Goal: Transaction & Acquisition: Purchase product/service

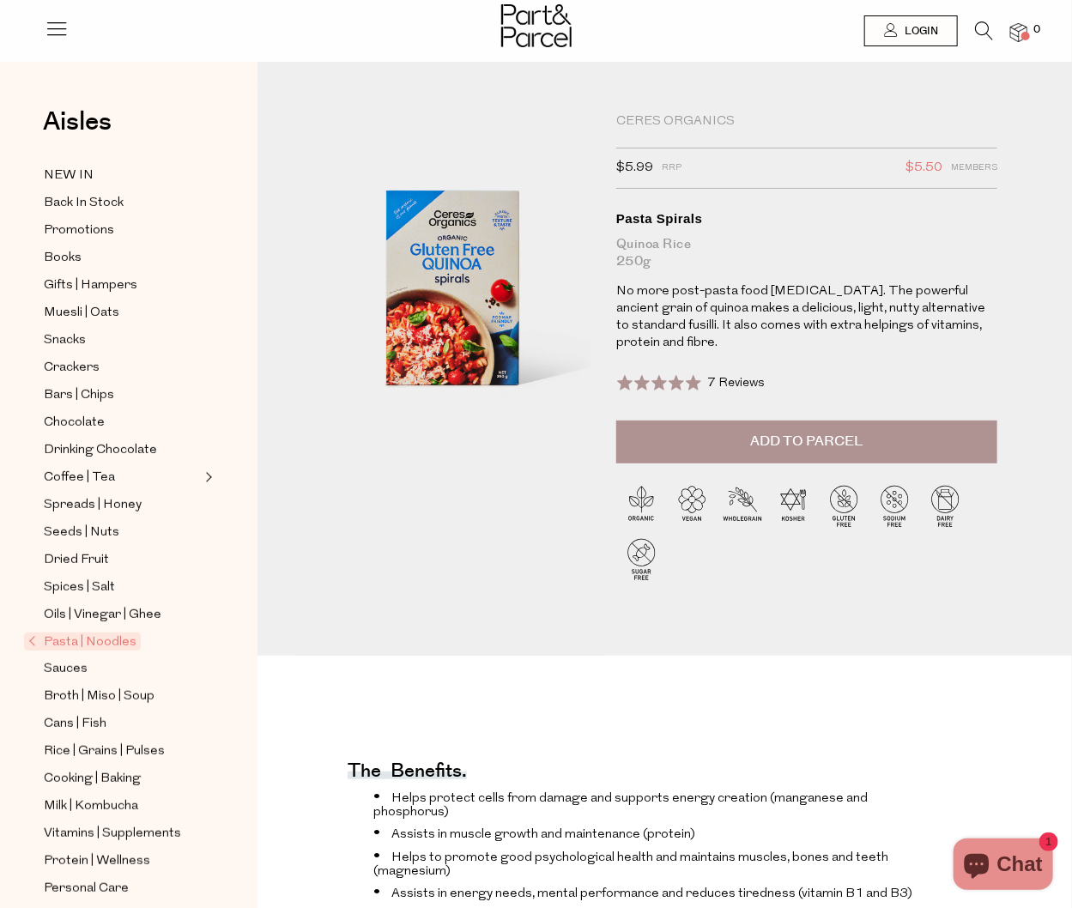
click at [983, 33] on icon at bounding box center [984, 30] width 18 height 19
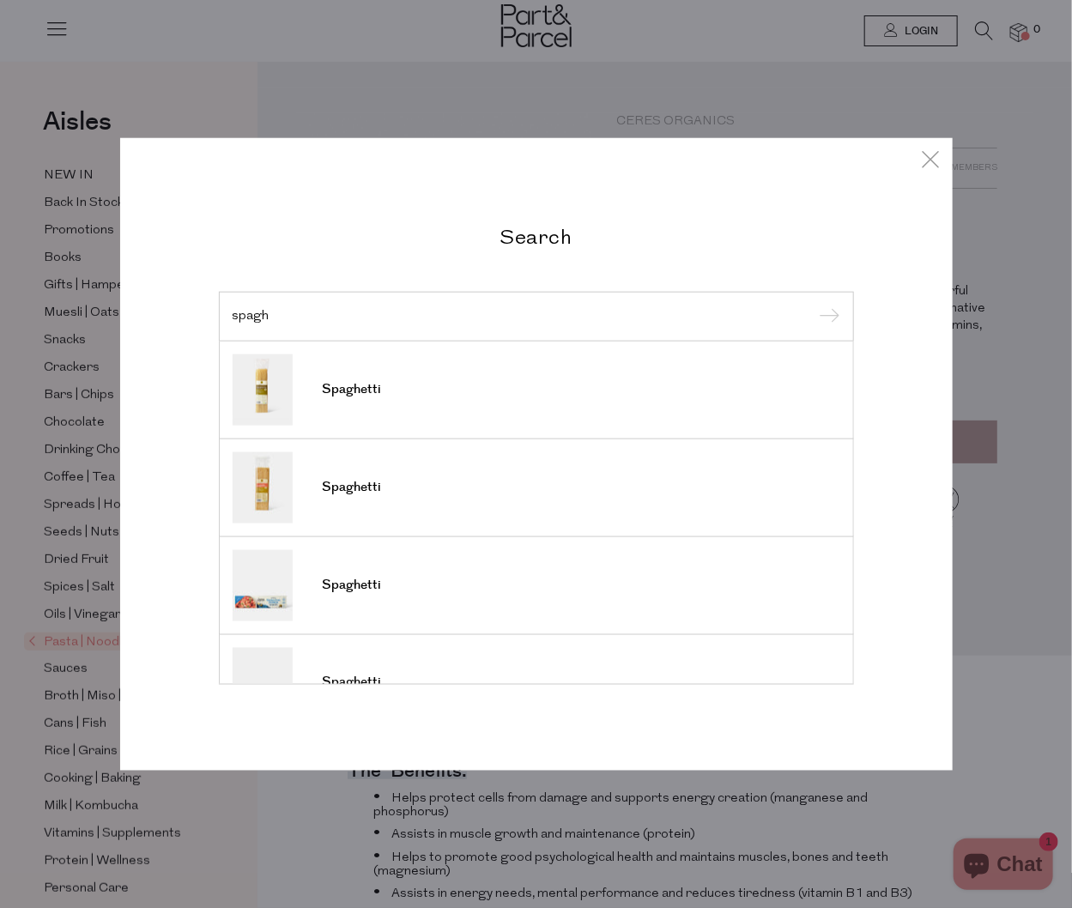
type input "spagh"
click at [827, 318] on input "submit" at bounding box center [828, 318] width 26 height 26
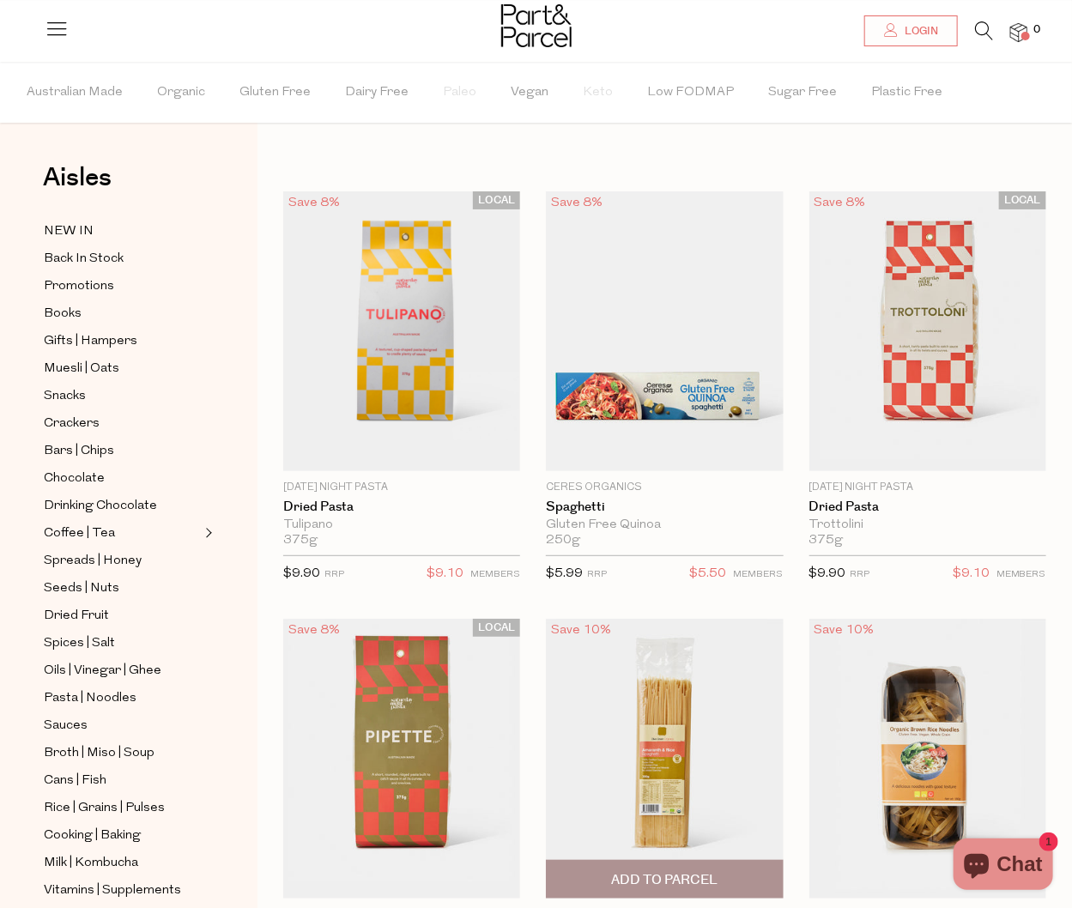
scroll to position [84, 0]
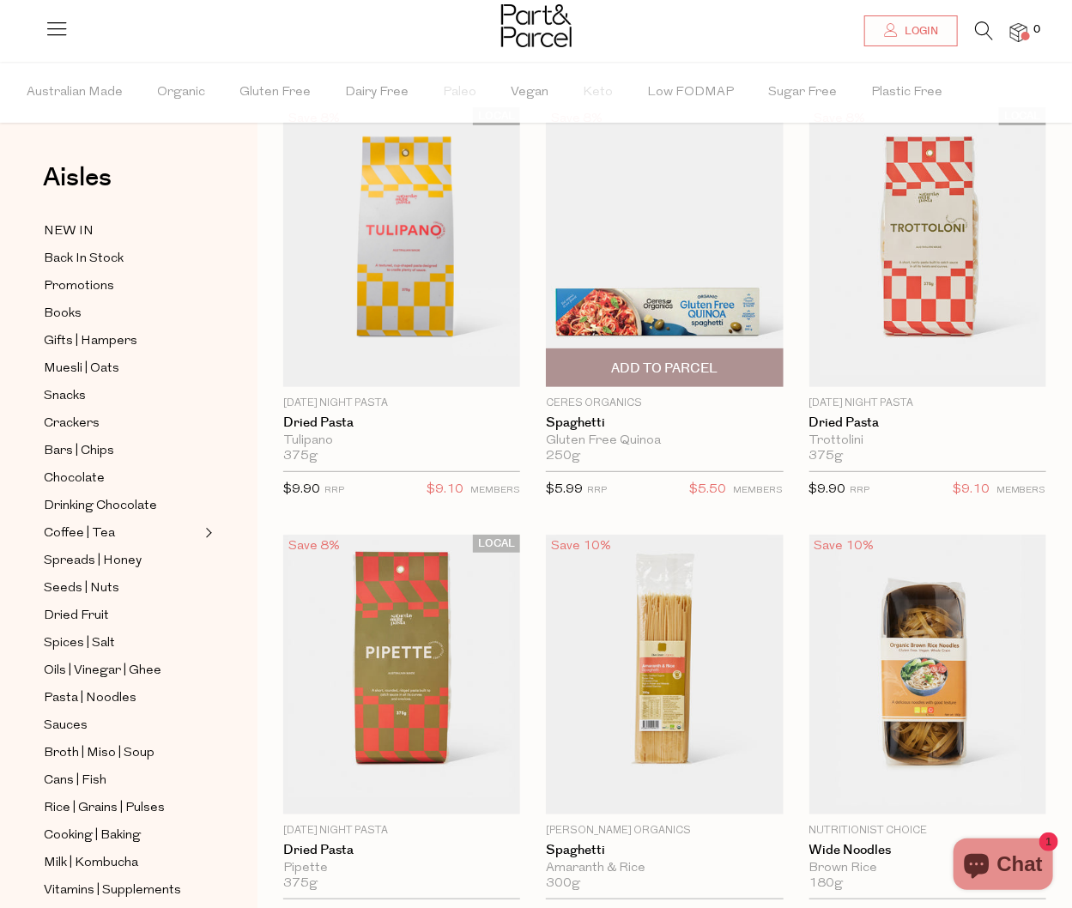
click at [680, 259] on img at bounding box center [664, 247] width 237 height 280
